Goal: Obtain resource: Obtain resource

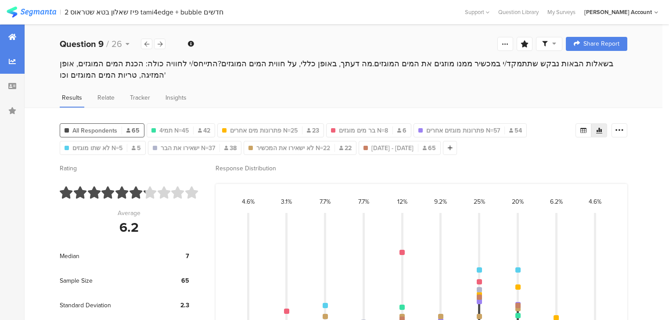
click at [16, 33] on icon at bounding box center [12, 36] width 8 height 7
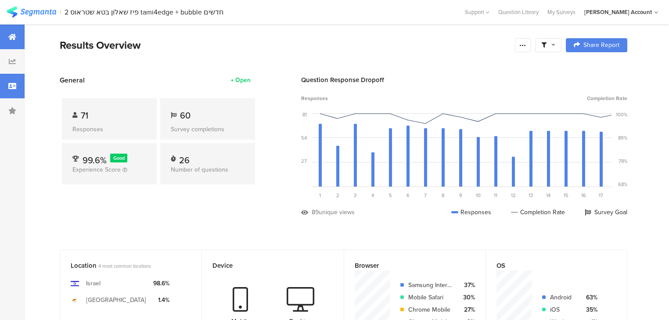
click at [14, 93] on div at bounding box center [12, 86] width 25 height 25
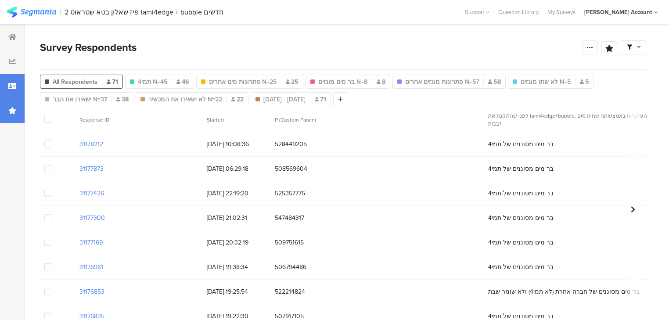
click at [15, 110] on icon at bounding box center [12, 110] width 8 height 7
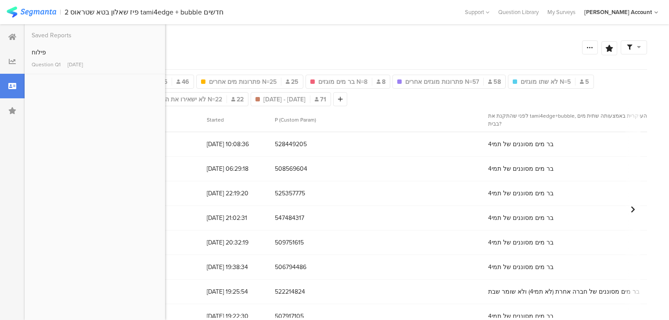
click at [415, 147] on span "528449205" at bounding box center [377, 144] width 205 height 9
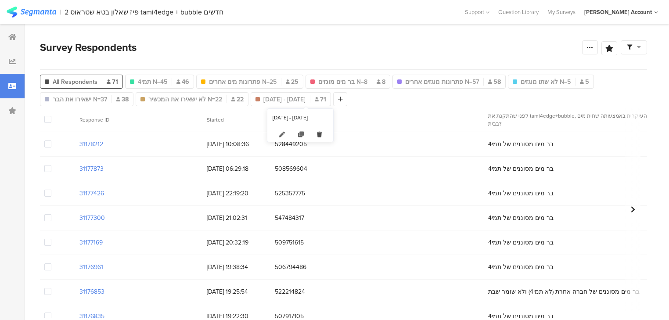
click at [325, 133] on icon at bounding box center [320, 134] width 18 height 14
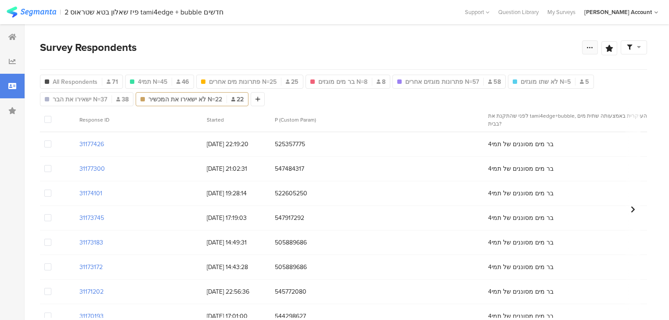
click at [594, 48] on icon at bounding box center [590, 47] width 7 height 7
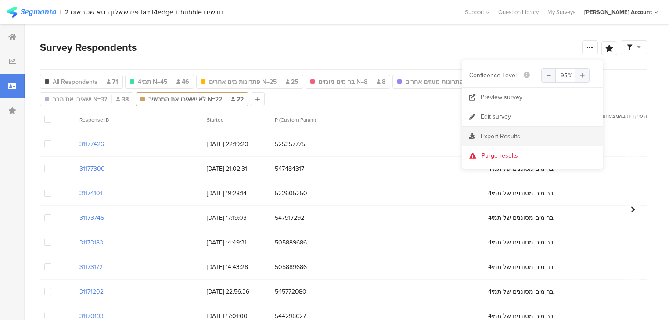
click at [493, 132] on span "Export Results" at bounding box center [501, 136] width 40 height 9
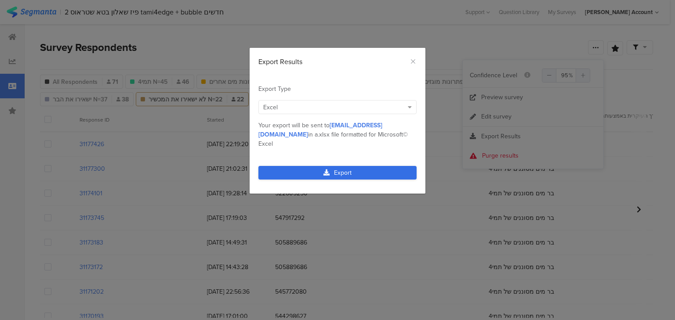
click at [363, 166] on link "Export" at bounding box center [337, 173] width 158 height 14
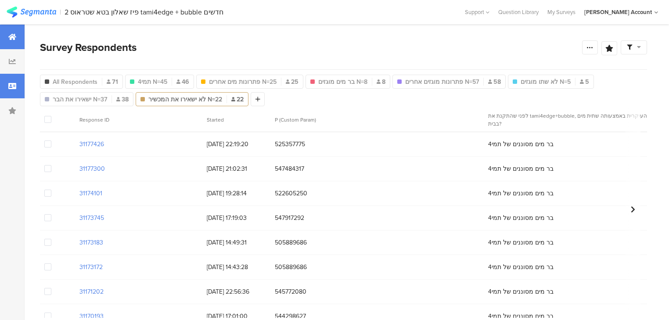
click at [14, 33] on icon at bounding box center [12, 36] width 8 height 7
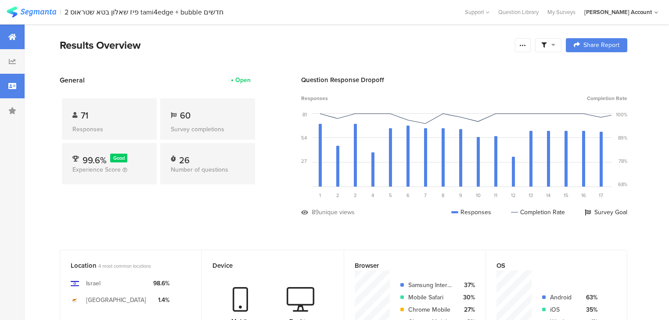
click at [14, 86] on icon at bounding box center [12, 86] width 8 height 7
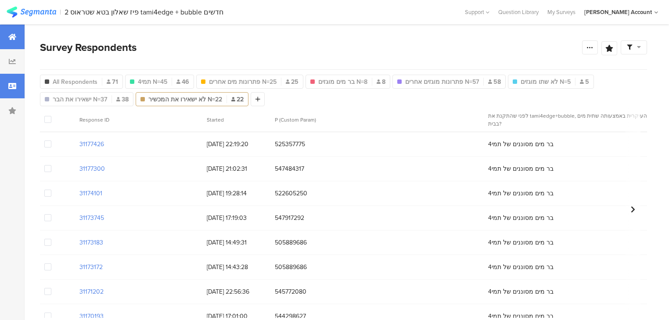
click at [9, 40] on icon at bounding box center [12, 36] width 8 height 7
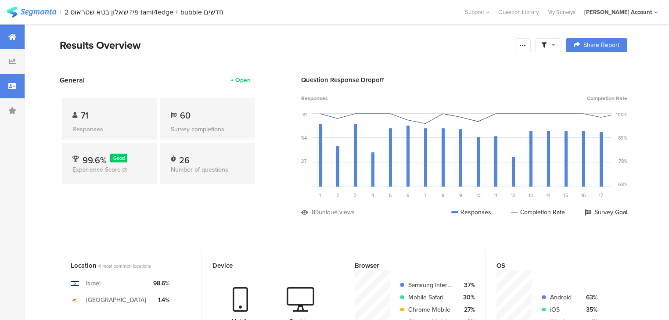
click at [7, 81] on div at bounding box center [12, 86] width 25 height 25
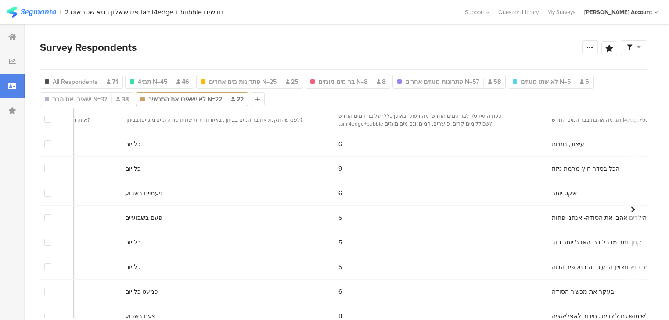
scroll to position [0, 1218]
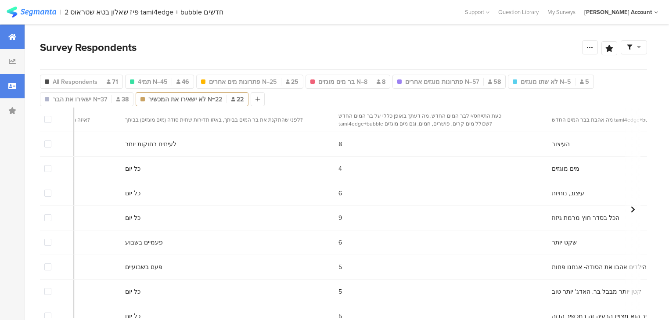
click at [4, 41] on div at bounding box center [12, 37] width 25 height 25
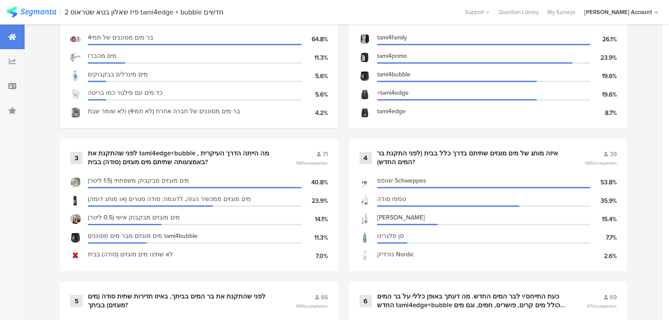
scroll to position [457, 0]
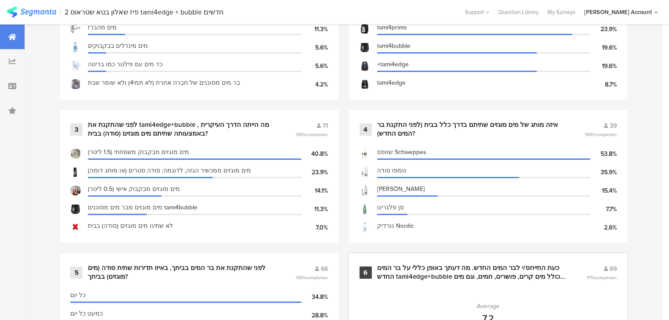
click at [409, 264] on div "כעת התייחס/י לבר המים החדש. מה דעתך באופן כללי על בר המים החדש tami4edge+bubble…" at bounding box center [471, 272] width 189 height 17
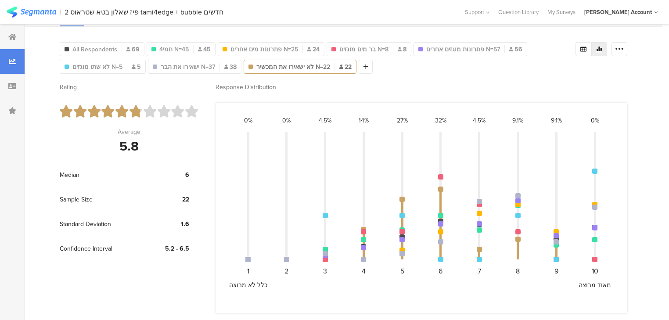
click at [409, 263] on div "27% 5" at bounding box center [402, 199] width 39 height 167
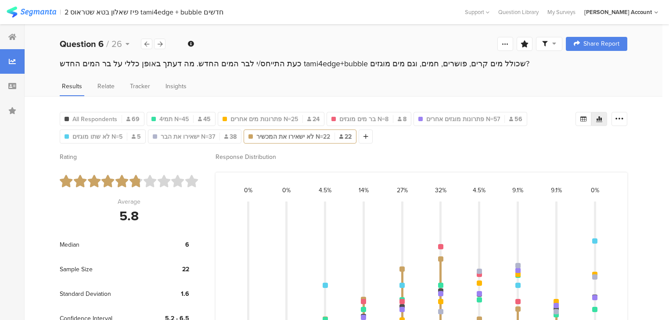
click at [409, 263] on div "27% 5" at bounding box center [402, 269] width 39 height 167
click at [105, 58] on div "כעת התייחס/י לבר המים החדש. מה דעתך באופן כללי על בר המים החדש tami4edge+bubble…" at bounding box center [344, 63] width 568 height 11
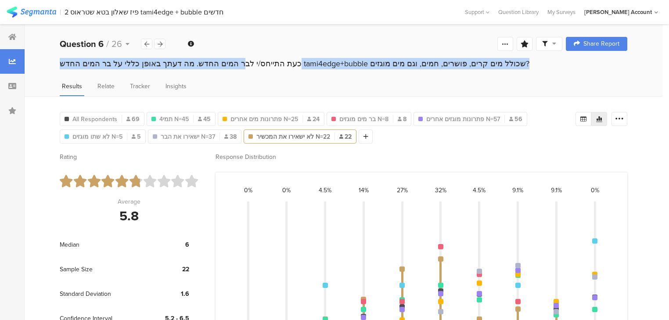
click at [105, 58] on div "כעת התייחס/י לבר המים החדש. מה דעתך באופן כללי על בר המים החדש tami4edge+bubble…" at bounding box center [344, 63] width 568 height 11
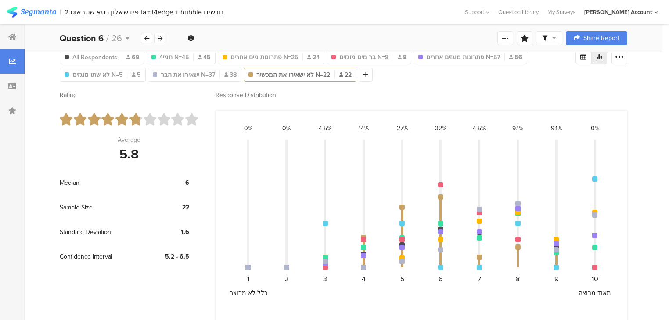
scroll to position [68, 0]
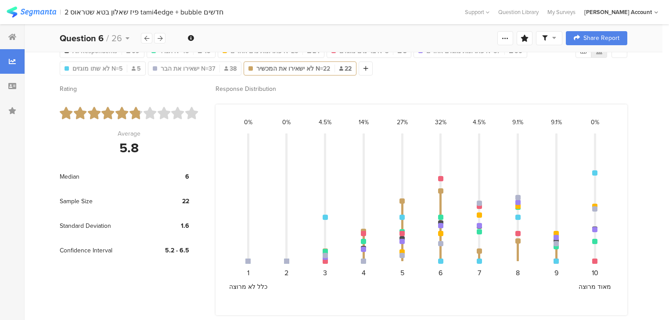
copy section "כעת התייחס/י לבר המים החדש. מה דעתך באופן כללי על בר המים החדש tami4edge+bubble…"
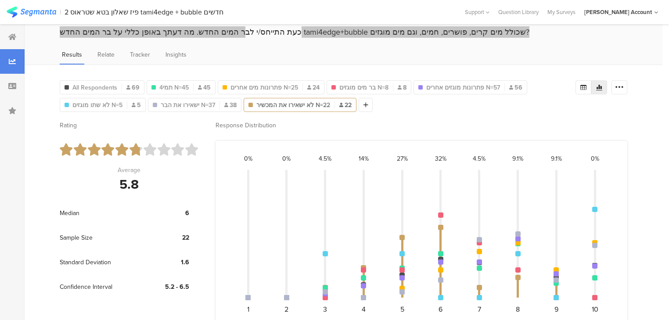
scroll to position [0, 0]
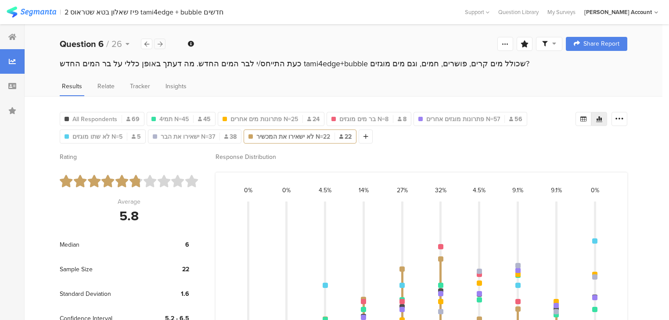
click at [160, 43] on icon at bounding box center [160, 44] width 5 height 6
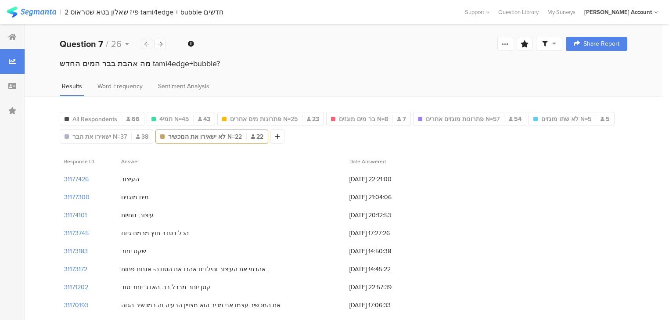
click at [147, 45] on icon at bounding box center [147, 44] width 5 height 6
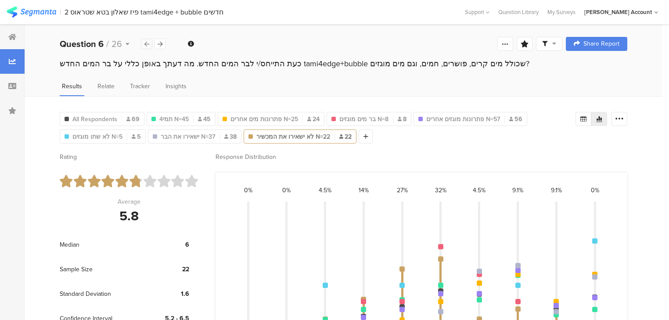
click at [147, 43] on icon at bounding box center [147, 44] width 5 height 6
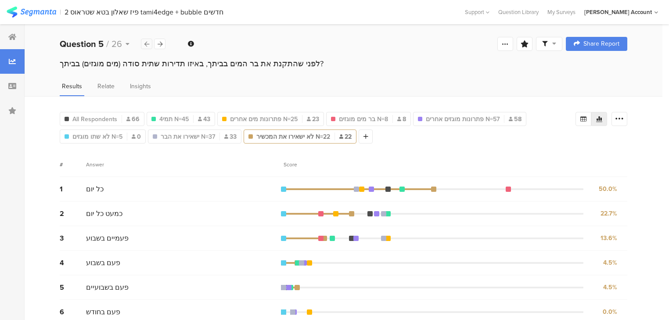
click at [147, 43] on icon at bounding box center [147, 44] width 5 height 6
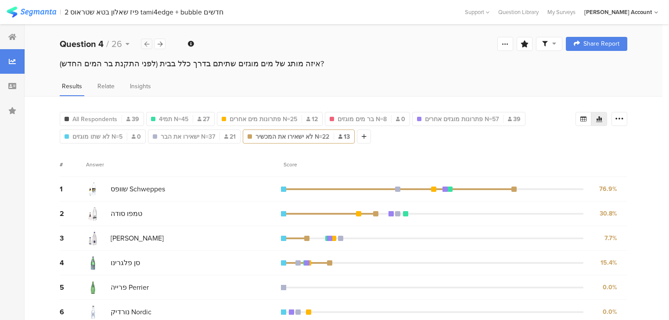
click at [147, 43] on icon at bounding box center [147, 44] width 5 height 6
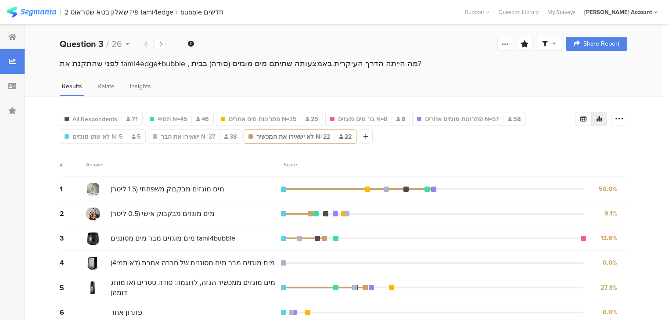
click at [147, 43] on icon at bounding box center [147, 44] width 5 height 6
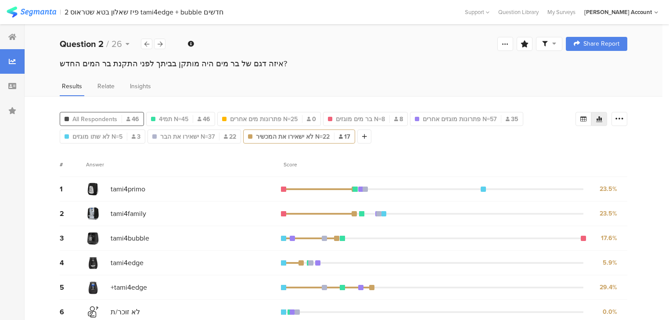
click at [104, 115] on span "All Respondents" at bounding box center [94, 119] width 45 height 9
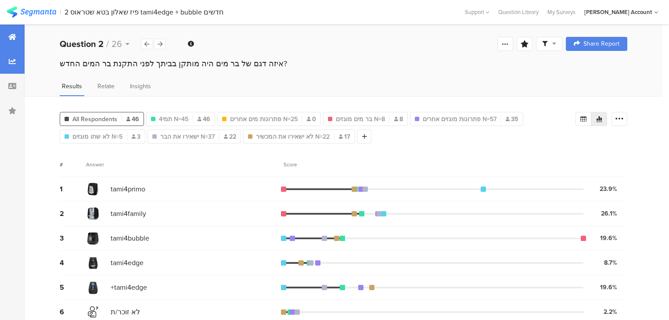
click at [12, 37] on icon at bounding box center [12, 36] width 8 height 7
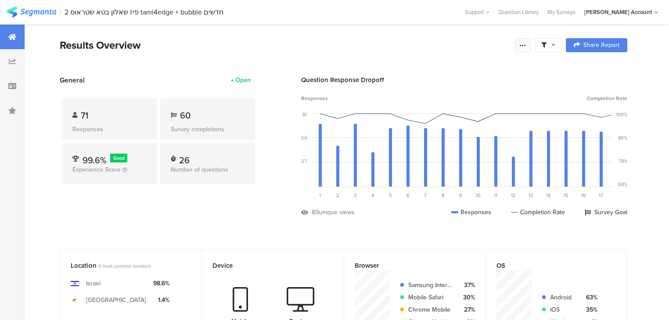
click at [527, 46] on icon at bounding box center [523, 45] width 7 height 7
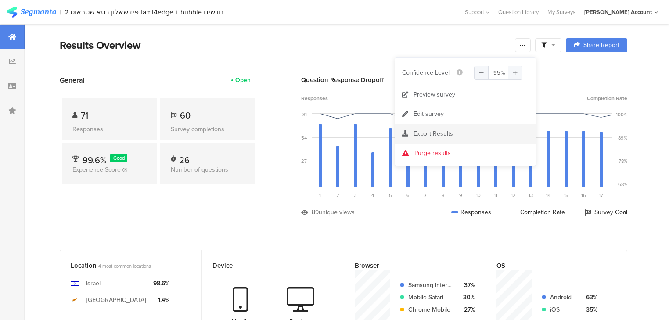
click at [422, 132] on span "Export Results" at bounding box center [434, 133] width 40 height 9
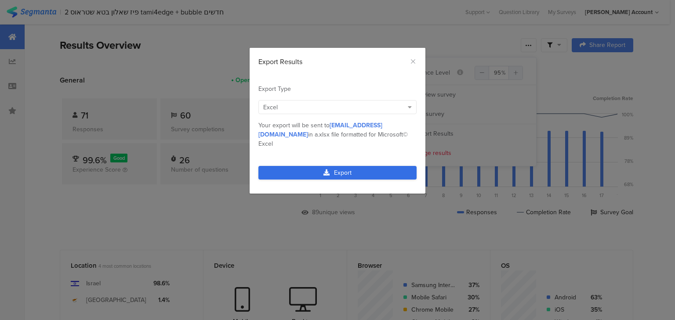
click at [350, 166] on link "Export" at bounding box center [337, 173] width 158 height 14
